Goal: Check status: Check status

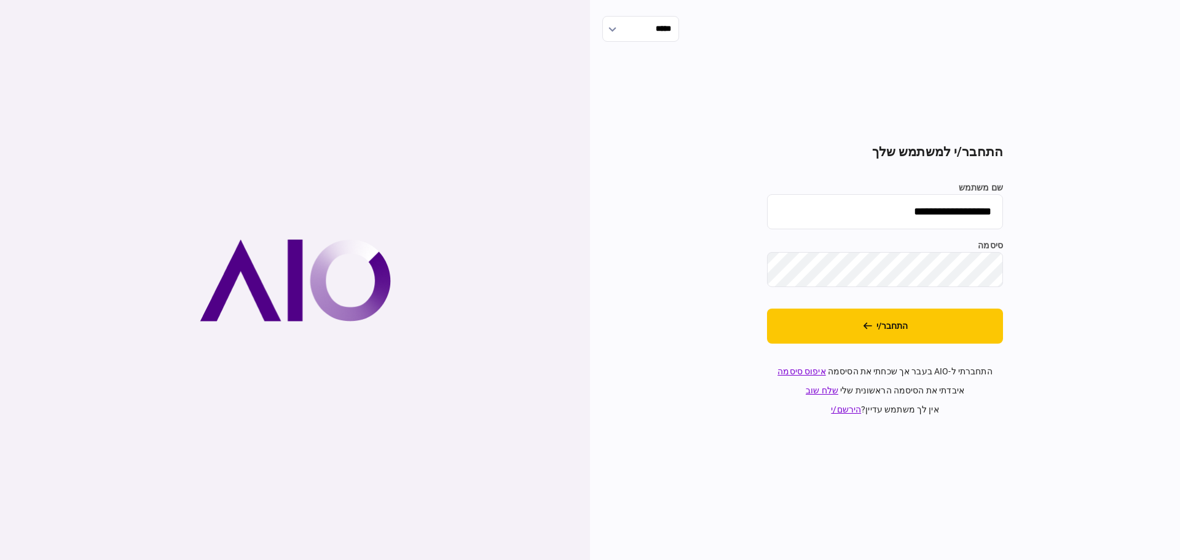
click at [905, 212] on input "**********" at bounding box center [885, 211] width 236 height 35
type input "******"
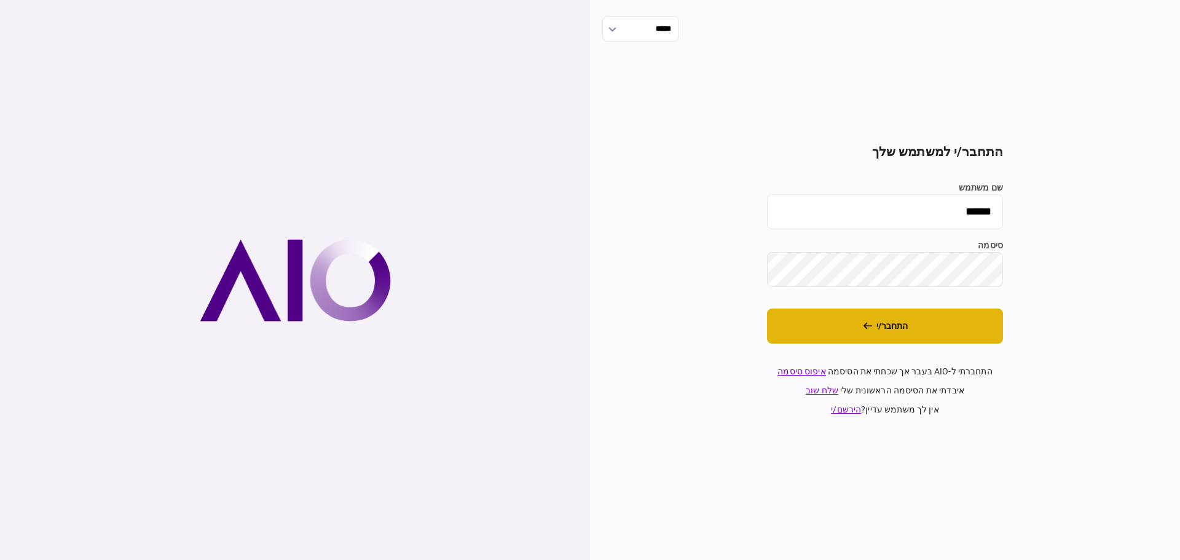
click at [885, 329] on button "התחבר/י" at bounding box center [885, 326] width 236 height 35
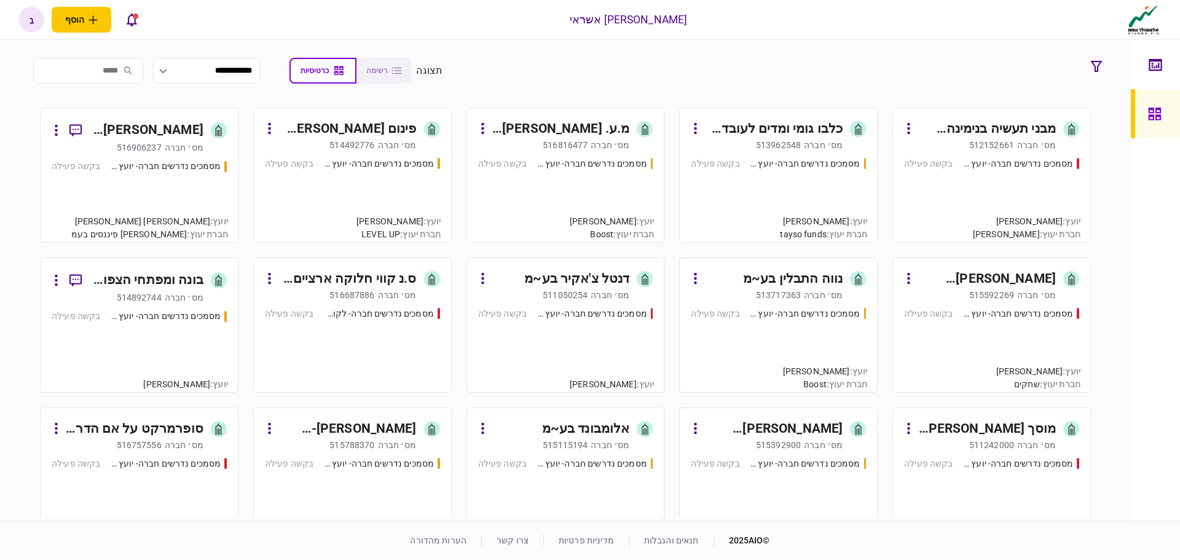
click at [591, 184] on div "מסמכים נדרשים חברה- יועץ - תהליך חברה בקשה פעילה" at bounding box center [565, 194] width 175 height 74
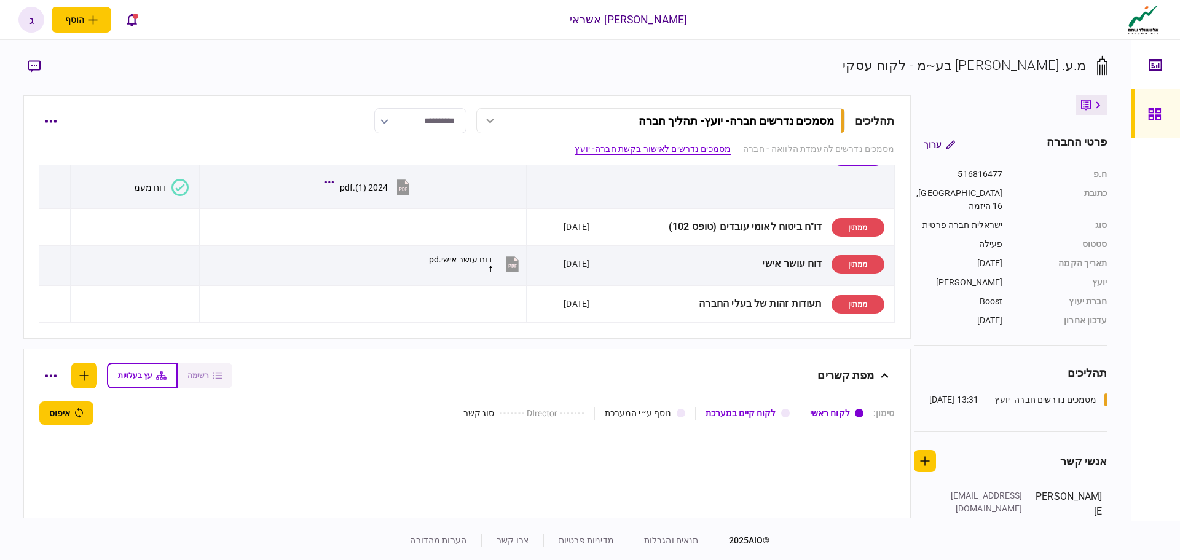
scroll to position [615, 0]
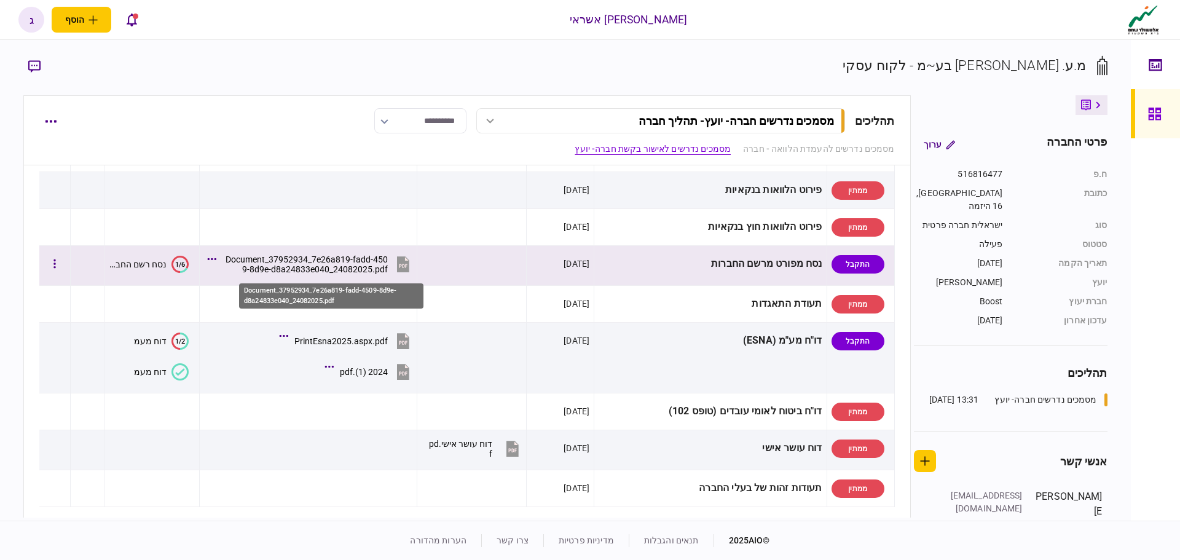
click at [328, 264] on div "Document_37952934_7e26a819-fadd-4509-8d9e-d8a24833e040_24082025.pdf" at bounding box center [305, 265] width 165 height 20
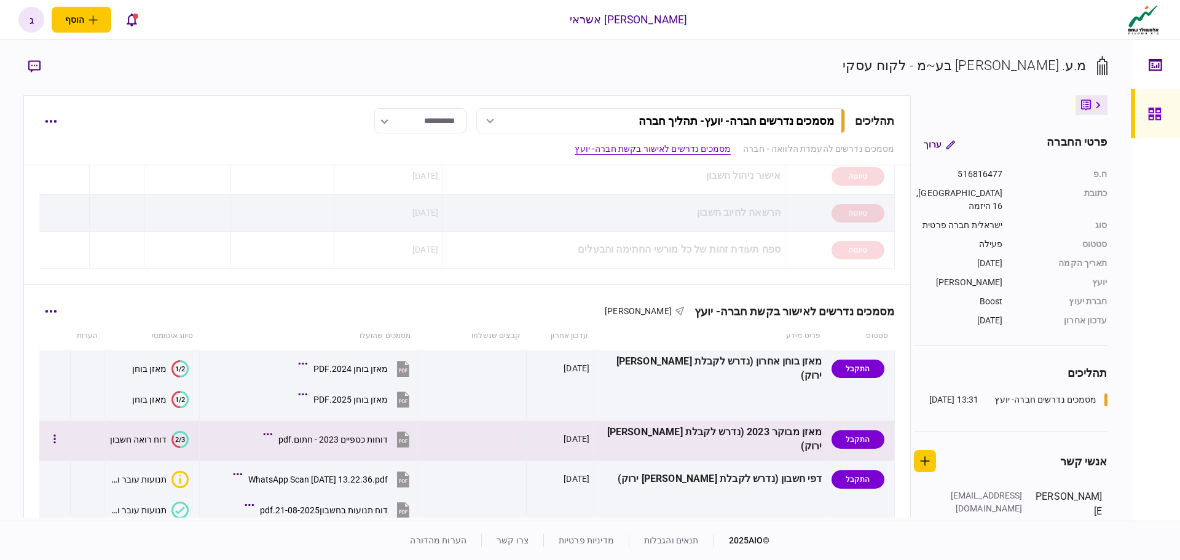
scroll to position [246, 0]
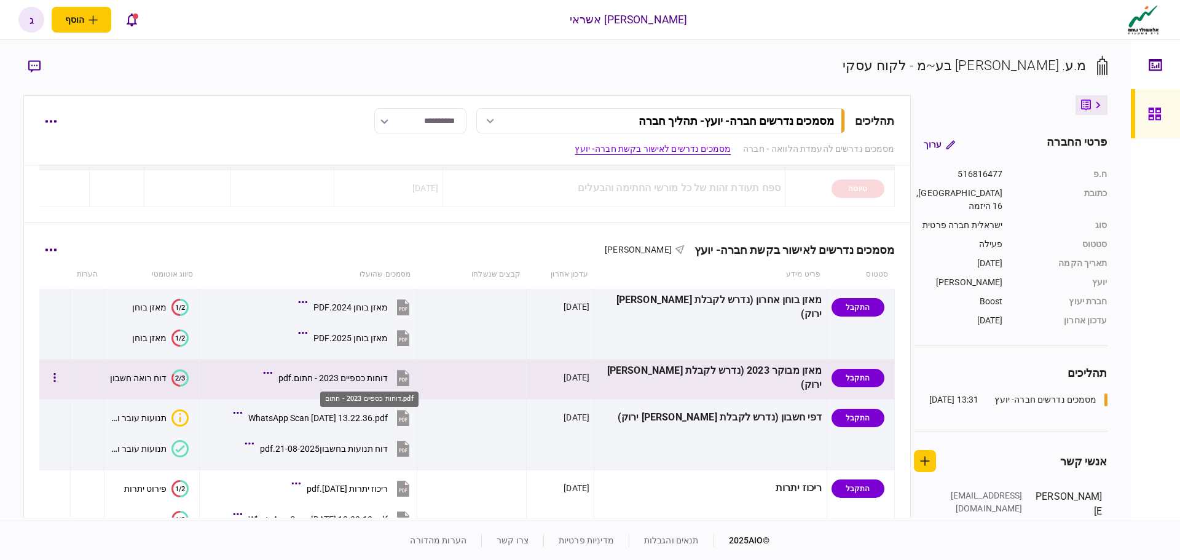
click at [379, 374] on div "דוחות כספיים 2023 - חתום.pdf" at bounding box center [333, 378] width 109 height 10
click at [387, 376] on div "דוחות כספיים 2023 - חתום.pdf" at bounding box center [333, 378] width 109 height 10
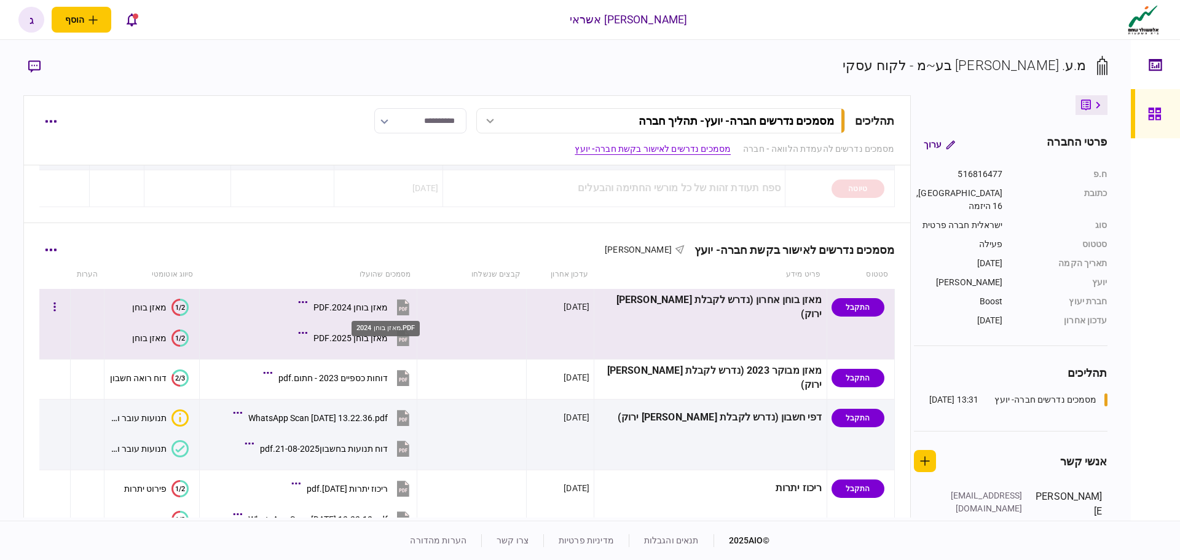
click at [388, 308] on div "מאזן בוחן 2024.PDF" at bounding box center [351, 307] width 74 height 10
click at [393, 332] on button "מאזן בוחן 2025.PDF" at bounding box center [356, 338] width 111 height 28
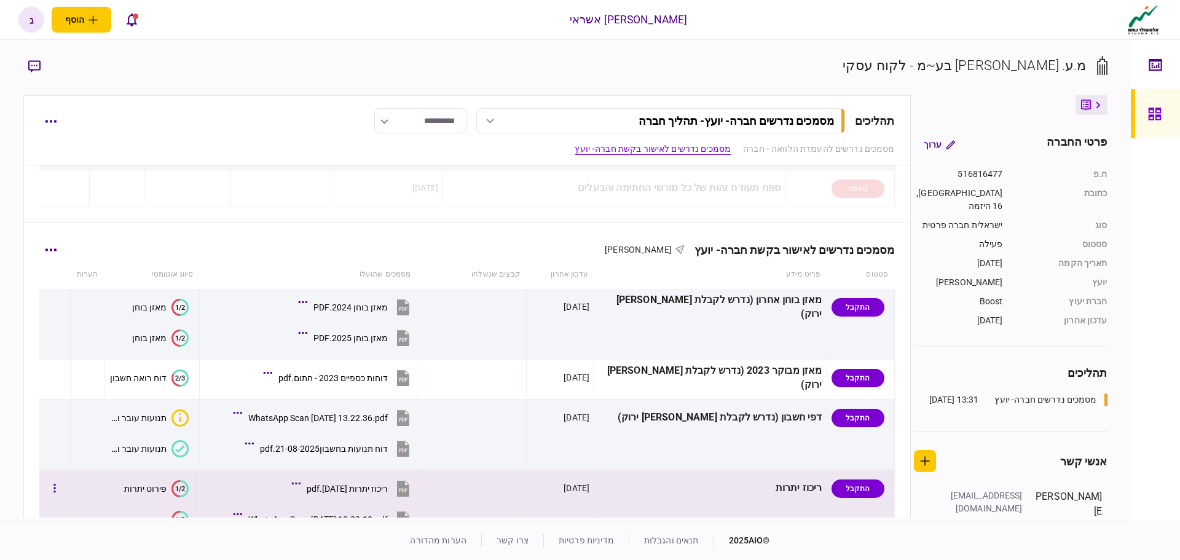
scroll to position [307, 0]
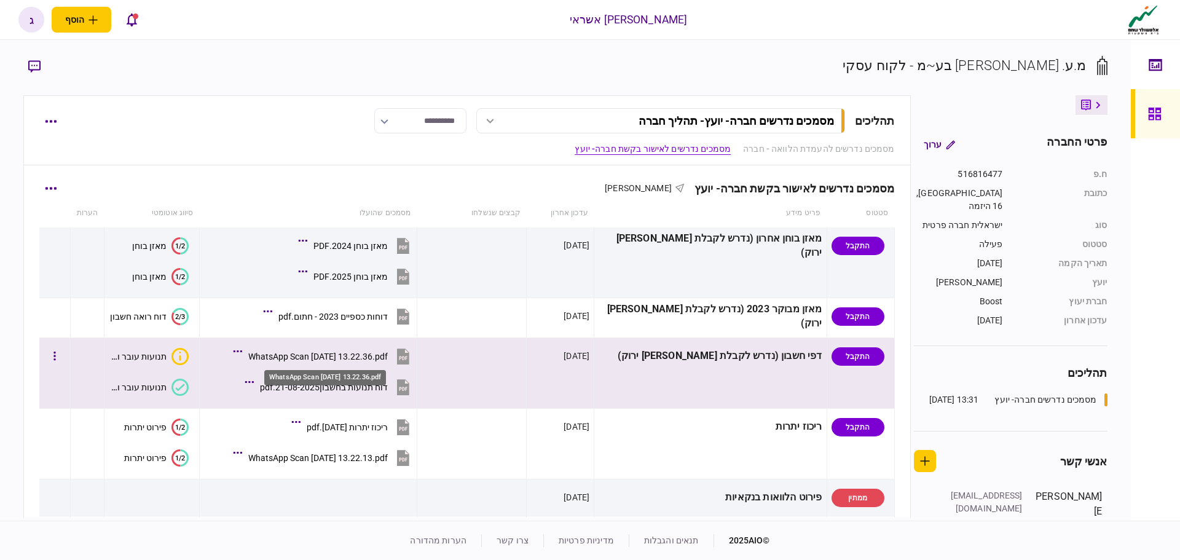
click at [357, 352] on div "WhatsApp Scan [DATE] 13.22.36.pdf" at bounding box center [318, 357] width 140 height 10
click at [371, 383] on div "דוח תנועות בחשבון21-08-2025.pdf" at bounding box center [324, 387] width 128 height 10
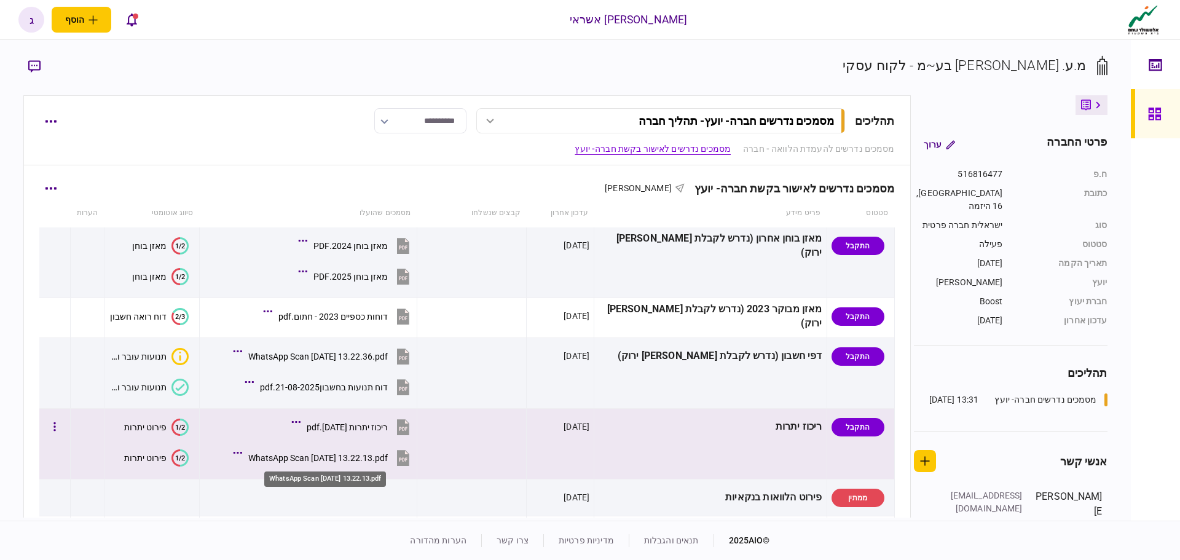
click at [384, 457] on div "WhatsApp Scan [DATE] 13.22.13.pdf" at bounding box center [318, 458] width 140 height 10
click at [388, 430] on div "ריכוז יתרות [DATE].pdf" at bounding box center [347, 427] width 81 height 10
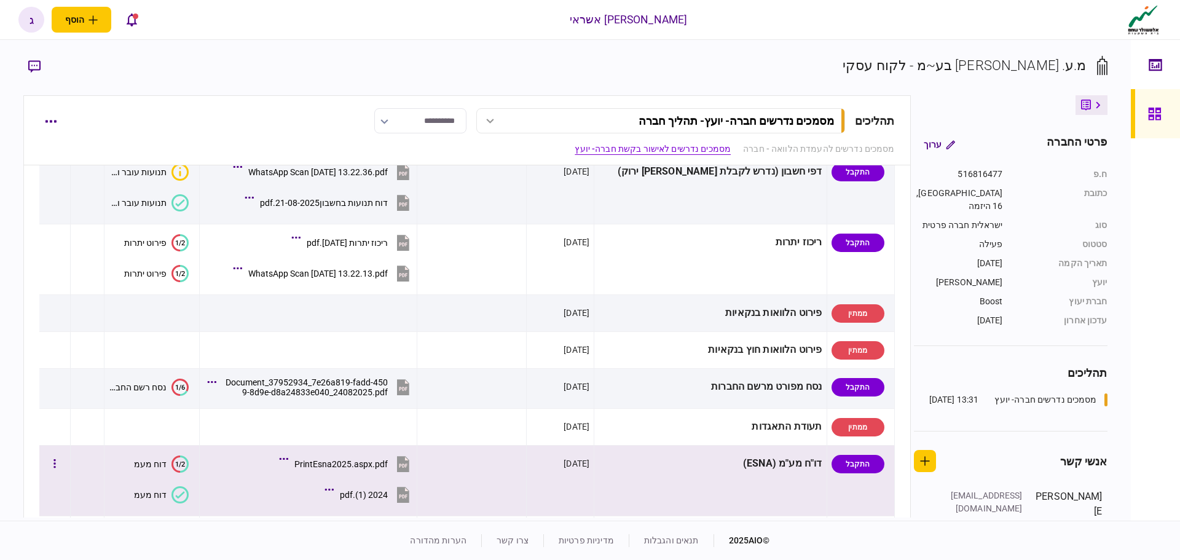
scroll to position [676, 0]
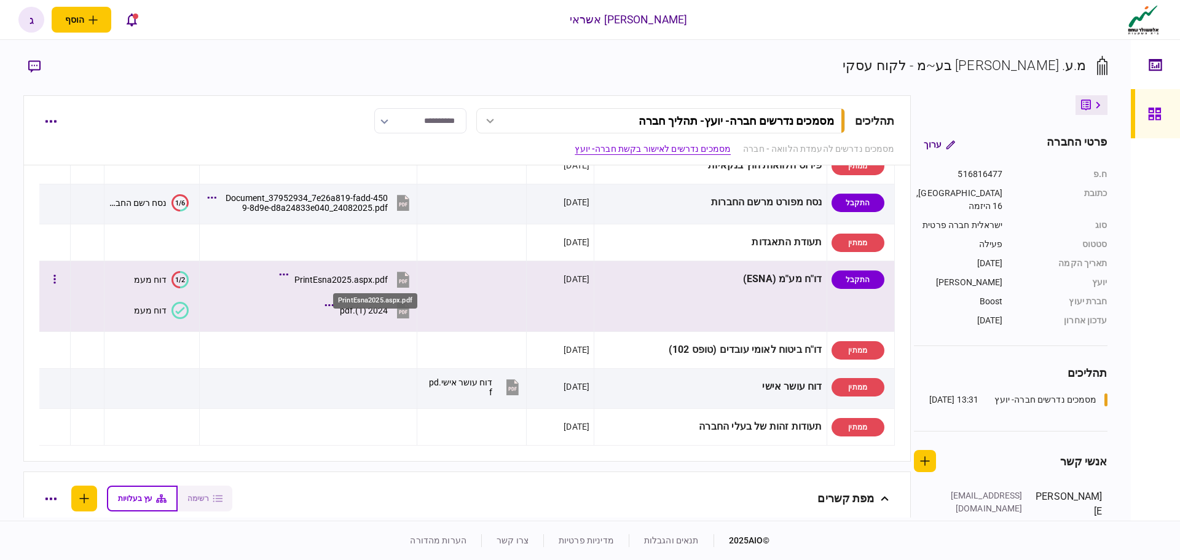
click at [376, 275] on div "PrintEsna2025.aspx.pdf" at bounding box center [340, 280] width 93 height 10
click at [388, 306] on div "2024 (1).pdf" at bounding box center [364, 311] width 48 height 10
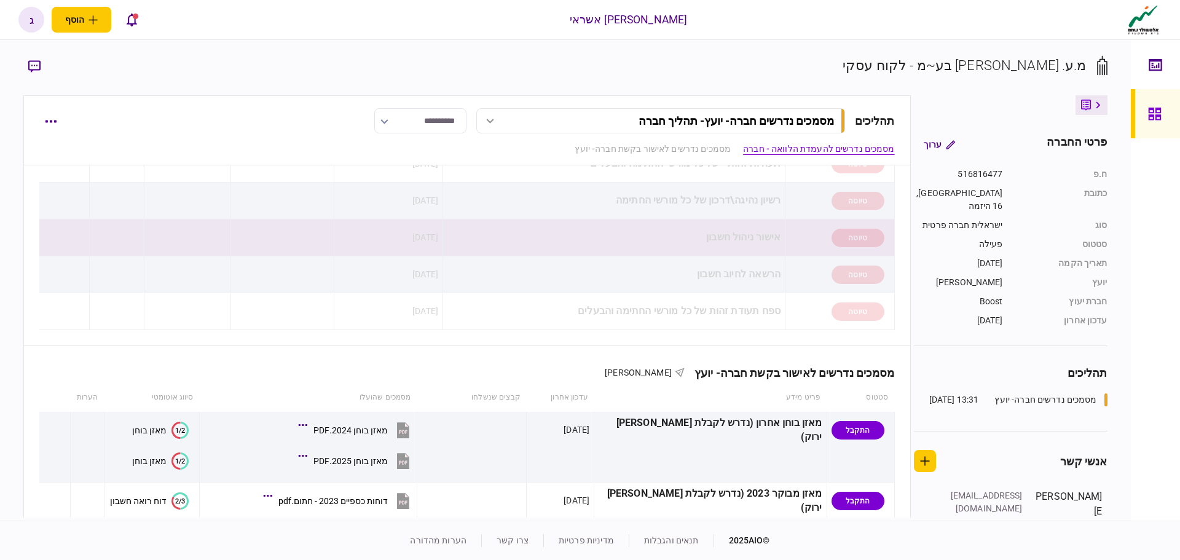
scroll to position [0, 0]
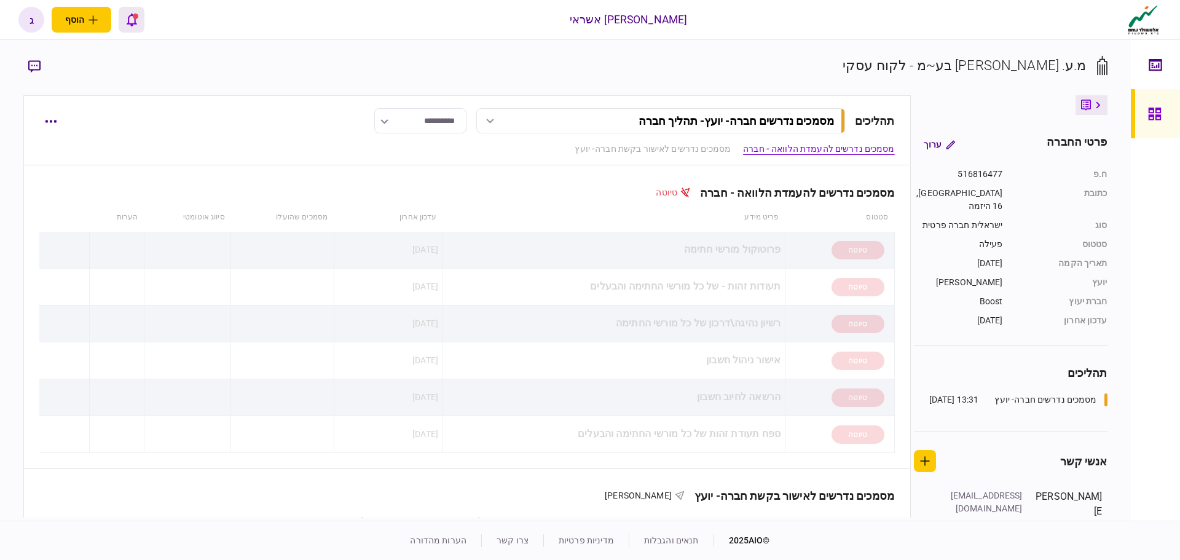
click at [133, 22] on icon "פתח רשימת התראות" at bounding box center [132, 20] width 10 height 14
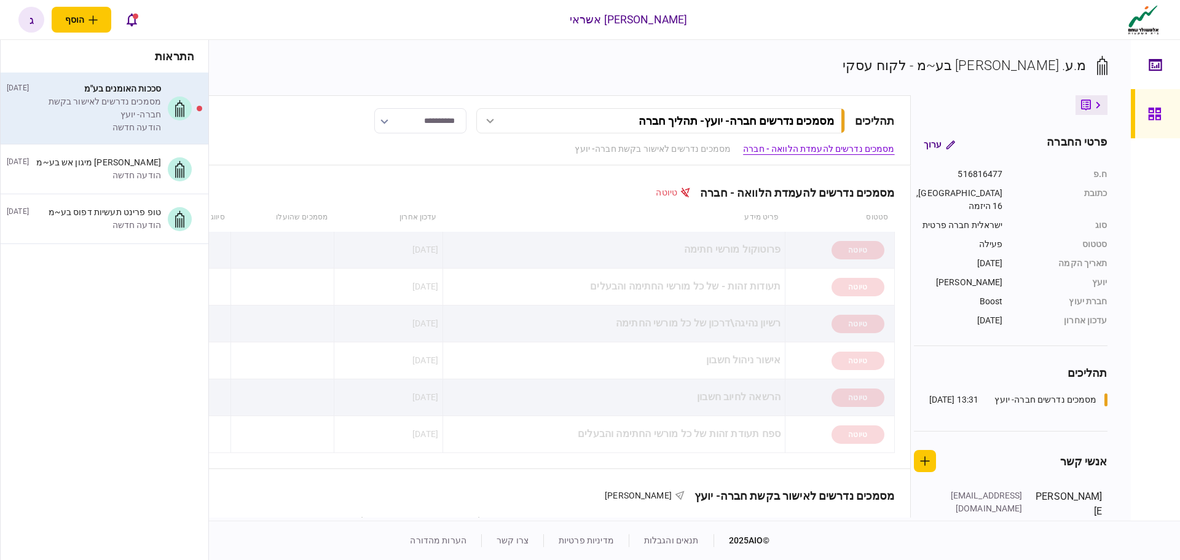
click at [133, 125] on div "הודעה חדשה" at bounding box center [97, 127] width 127 height 13
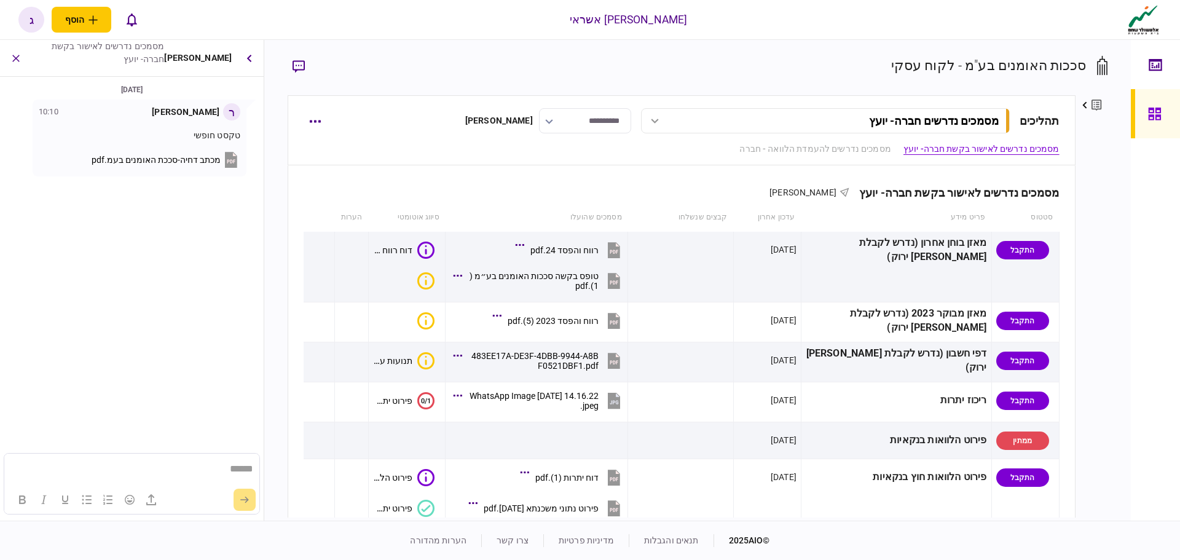
click at [1154, 114] on icon at bounding box center [1154, 114] width 12 height 12
